Goal: Task Accomplishment & Management: Manage account settings

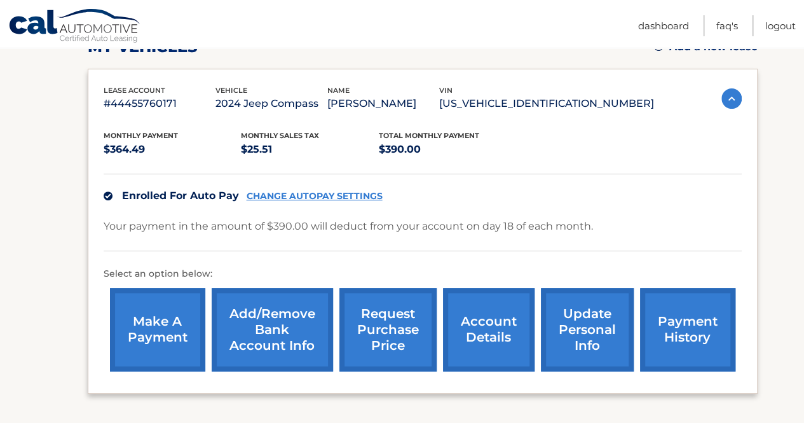
scroll to position [195, 0]
click at [497, 339] on link "account details" at bounding box center [489, 328] width 92 height 83
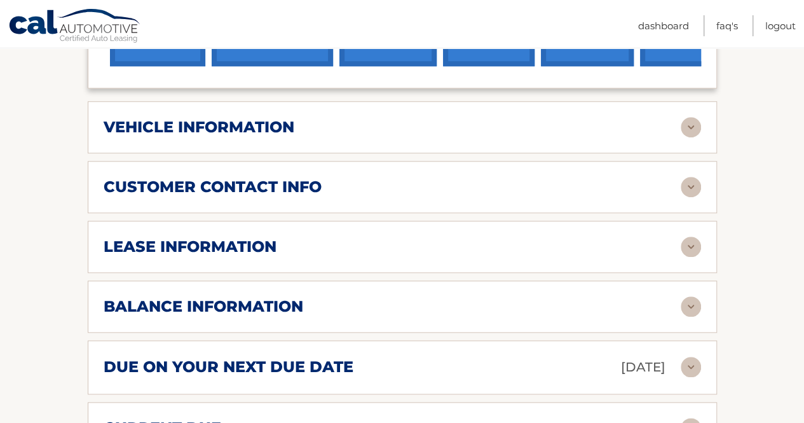
scroll to position [525, 0]
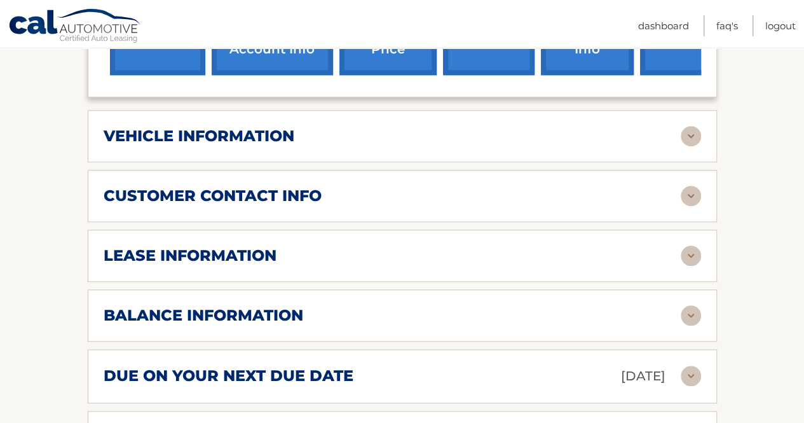
click at [682, 245] on img at bounding box center [691, 255] width 20 height 20
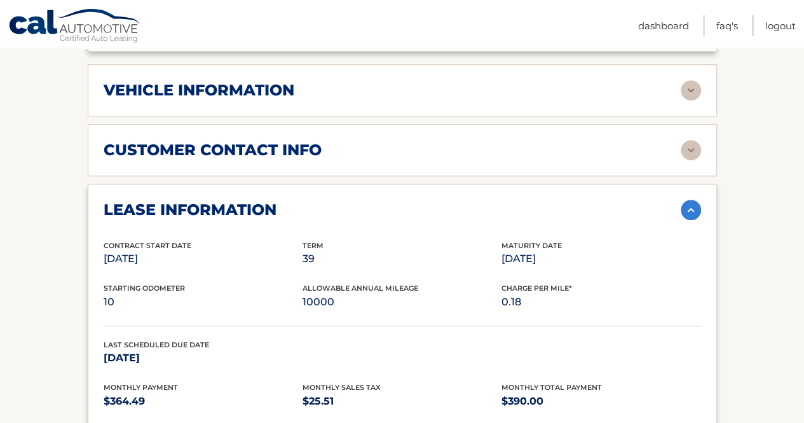
scroll to position [570, 0]
click at [682, 81] on img at bounding box center [691, 91] width 20 height 20
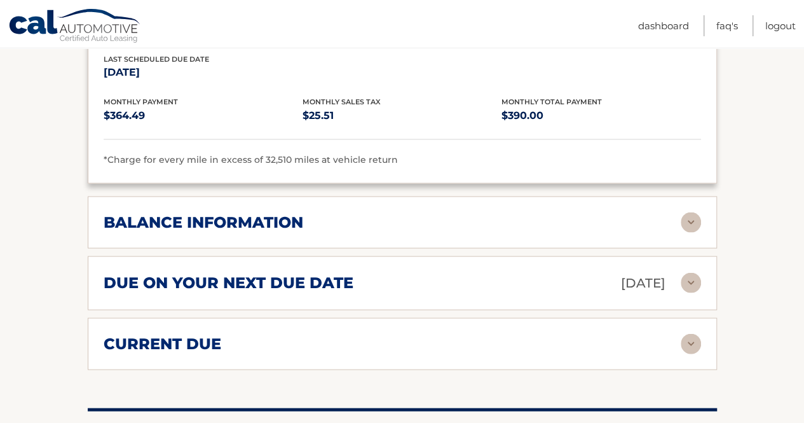
scroll to position [1164, 0]
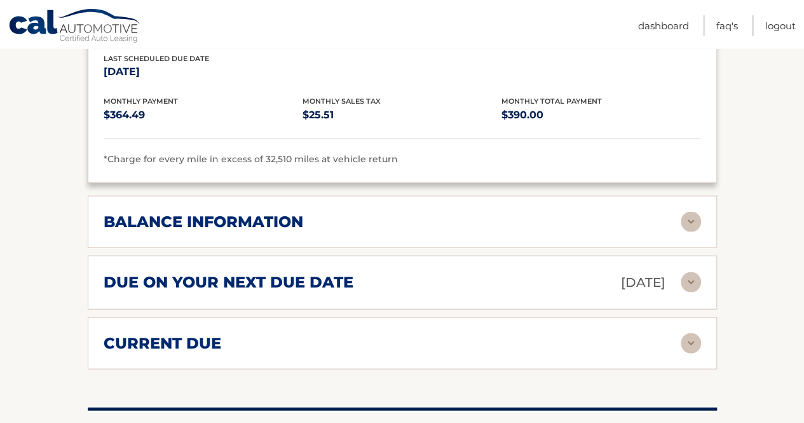
click at [696, 211] on img at bounding box center [691, 221] width 20 height 20
